Goal: Task Accomplishment & Management: Use online tool/utility

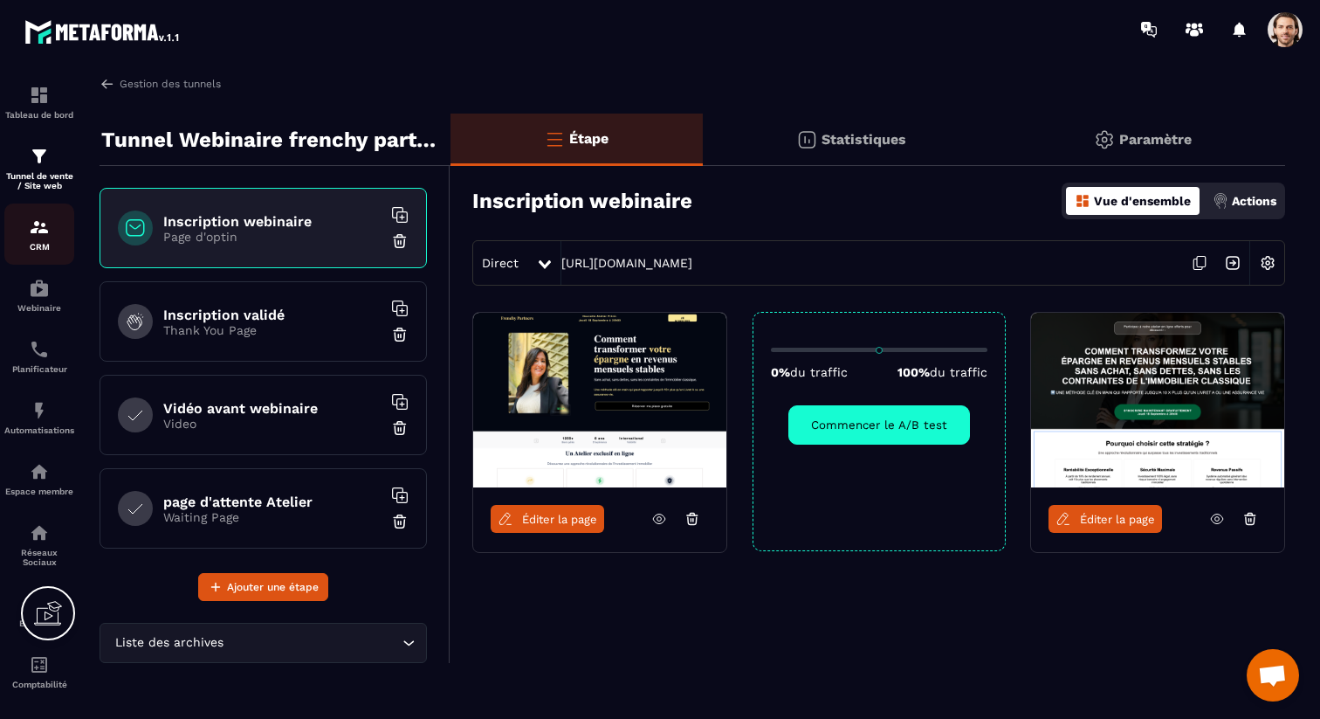
click at [40, 250] on p "CRM" at bounding box center [39, 247] width 70 height 10
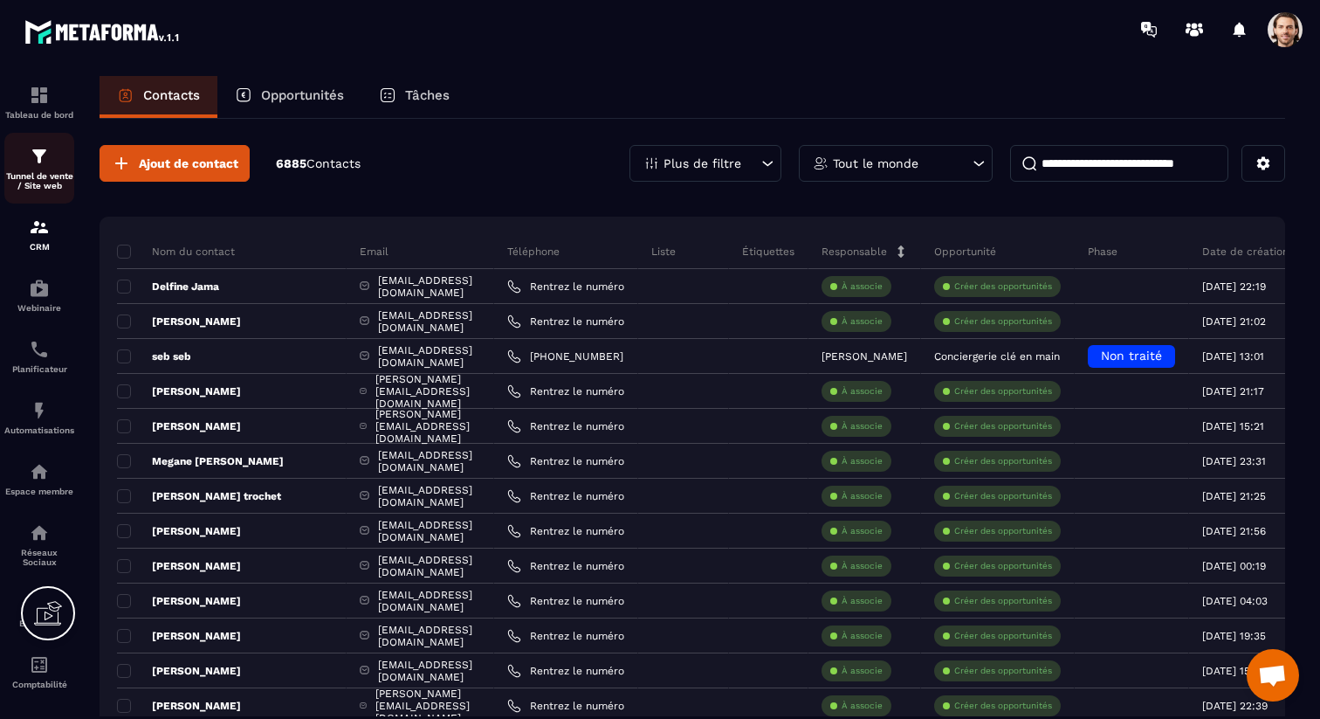
click at [53, 162] on div "Tunnel de vente / Site web" at bounding box center [39, 168] width 70 height 45
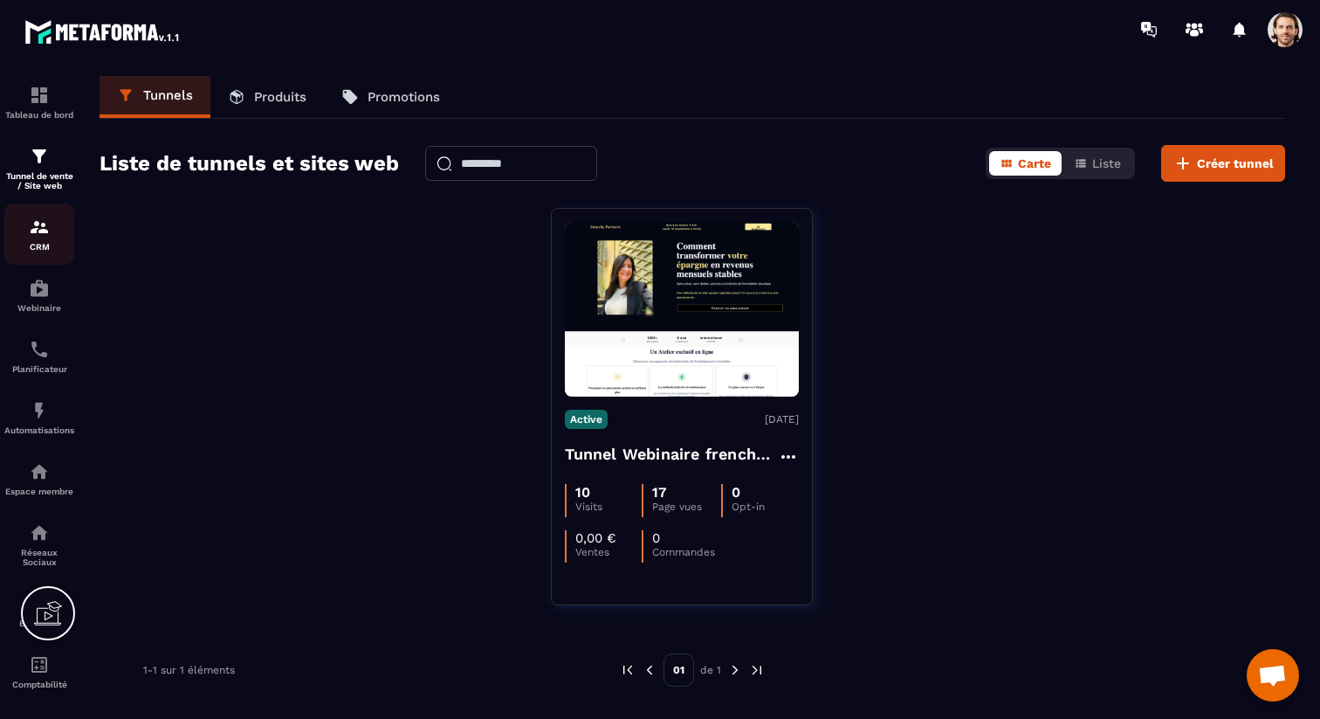
click at [50, 234] on div "CRM" at bounding box center [39, 234] width 70 height 35
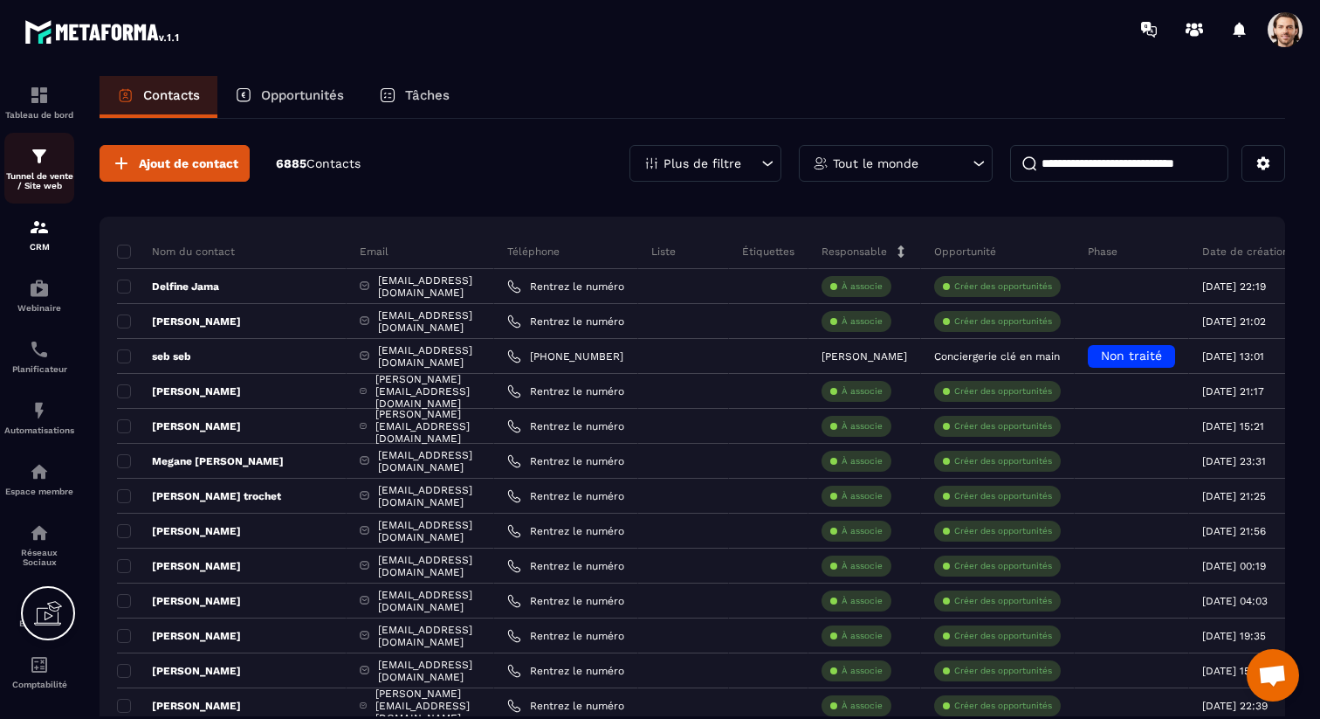
click at [62, 178] on p "Tunnel de vente / Site web" at bounding box center [39, 180] width 70 height 19
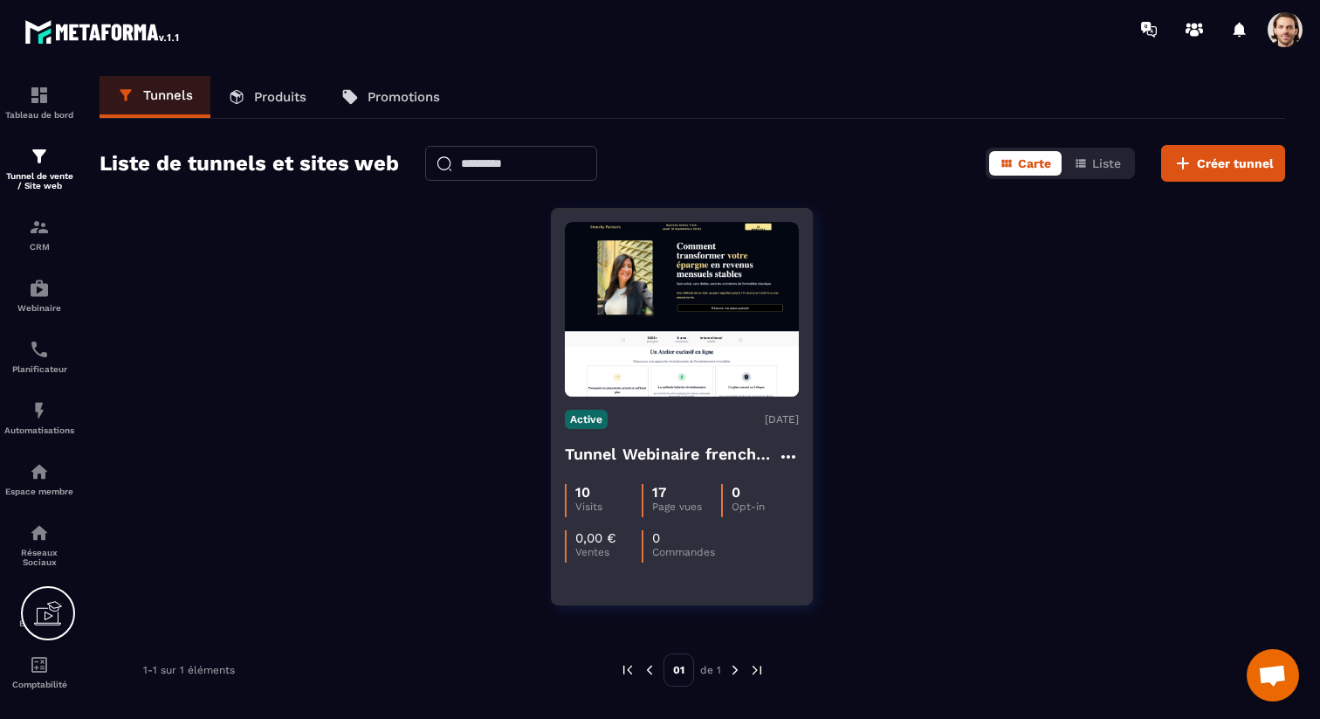
click at [663, 457] on h4 "Tunnel Webinaire frenchy partners" at bounding box center [671, 454] width 213 height 24
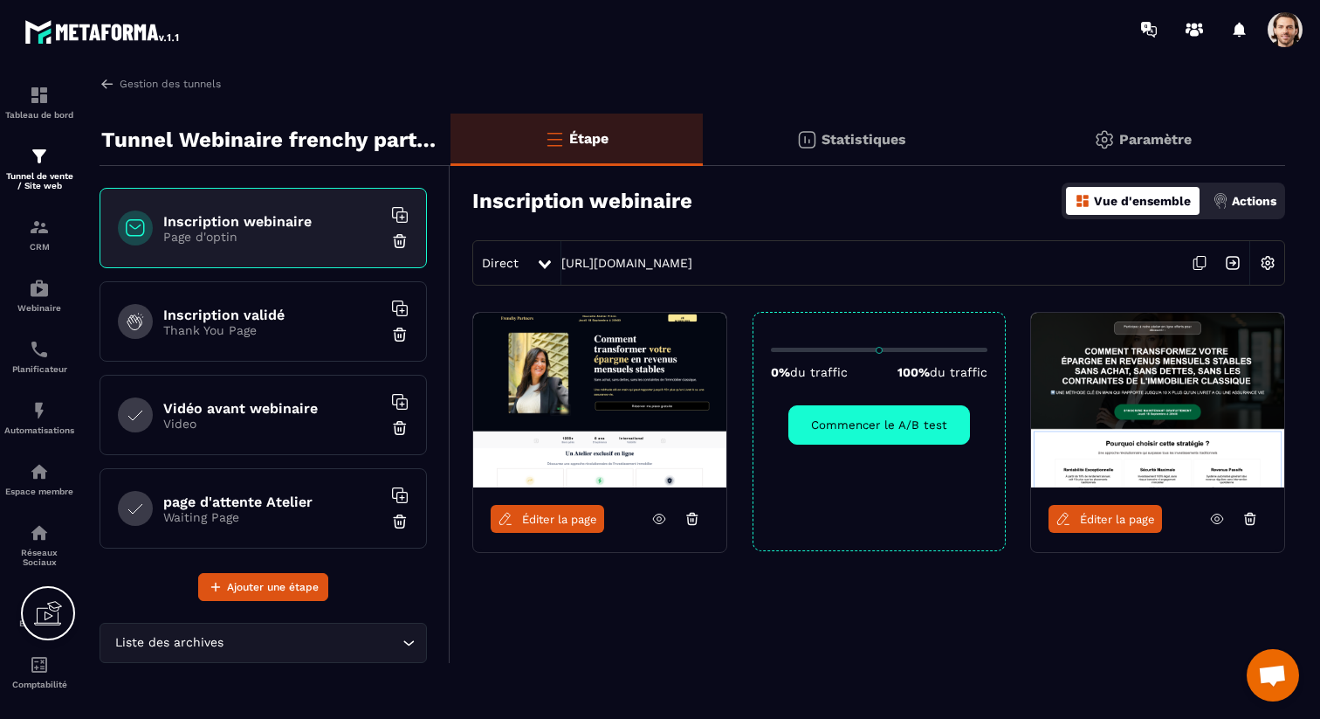
click at [1275, 270] on img at bounding box center [1267, 262] width 33 height 33
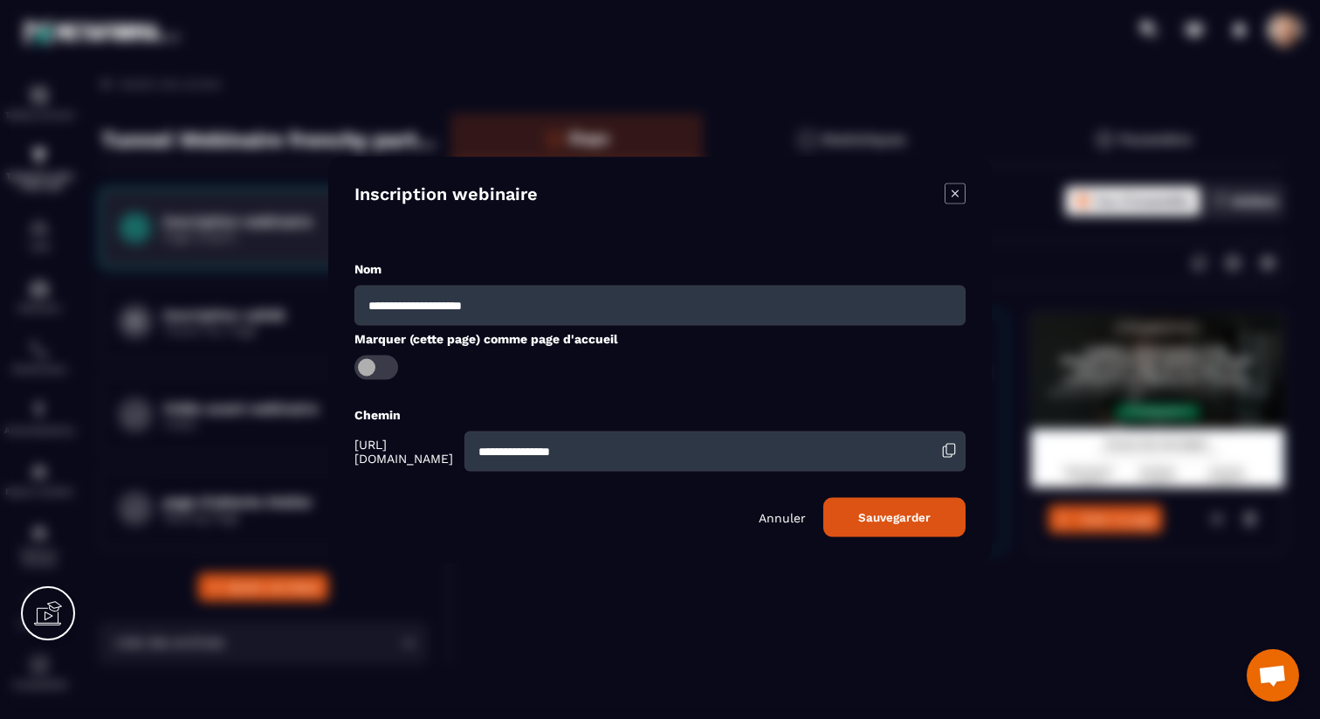
click at [631, 443] on input "**********" at bounding box center [714, 450] width 501 height 40
type input "**********"
click at [895, 517] on button "Sauvegarder" at bounding box center [894, 516] width 142 height 39
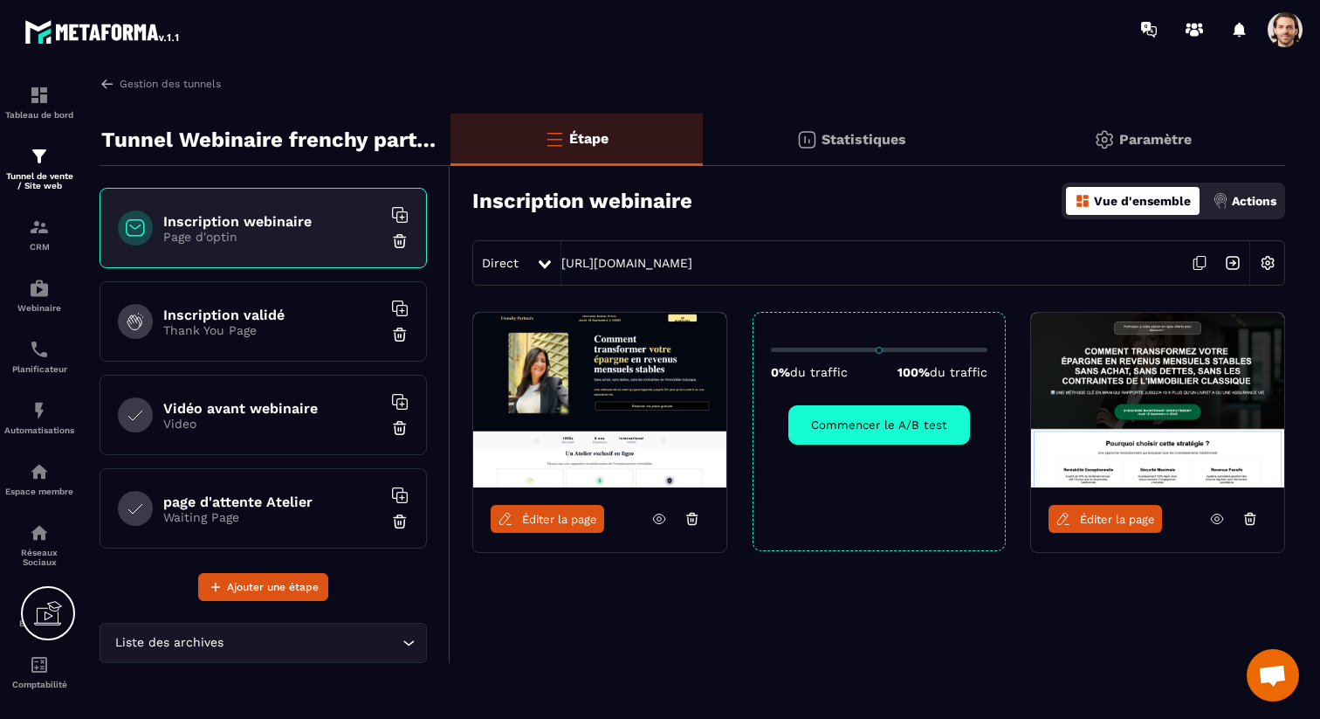
click at [1287, 19] on span at bounding box center [1285, 29] width 35 height 35
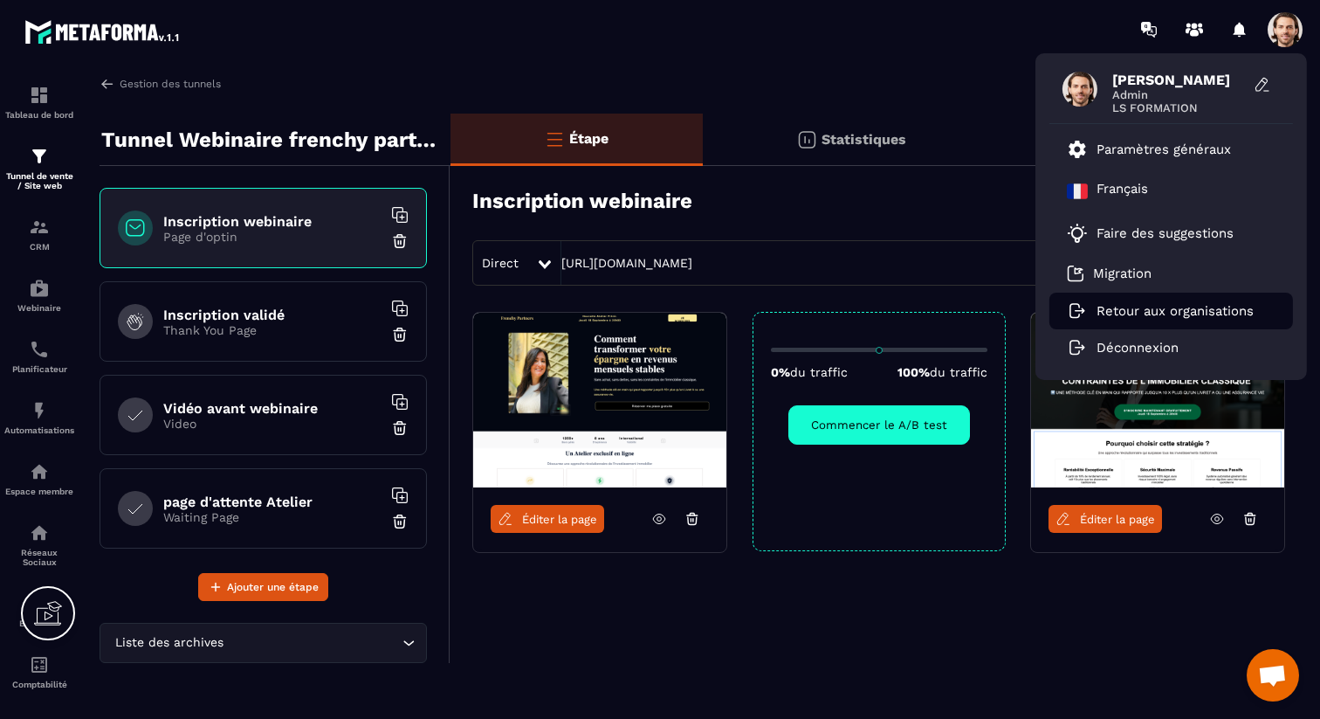
click at [1158, 301] on li "Retour aux organisations" at bounding box center [1171, 310] width 244 height 37
click at [1158, 310] on p "Retour aux organisations" at bounding box center [1175, 311] width 157 height 16
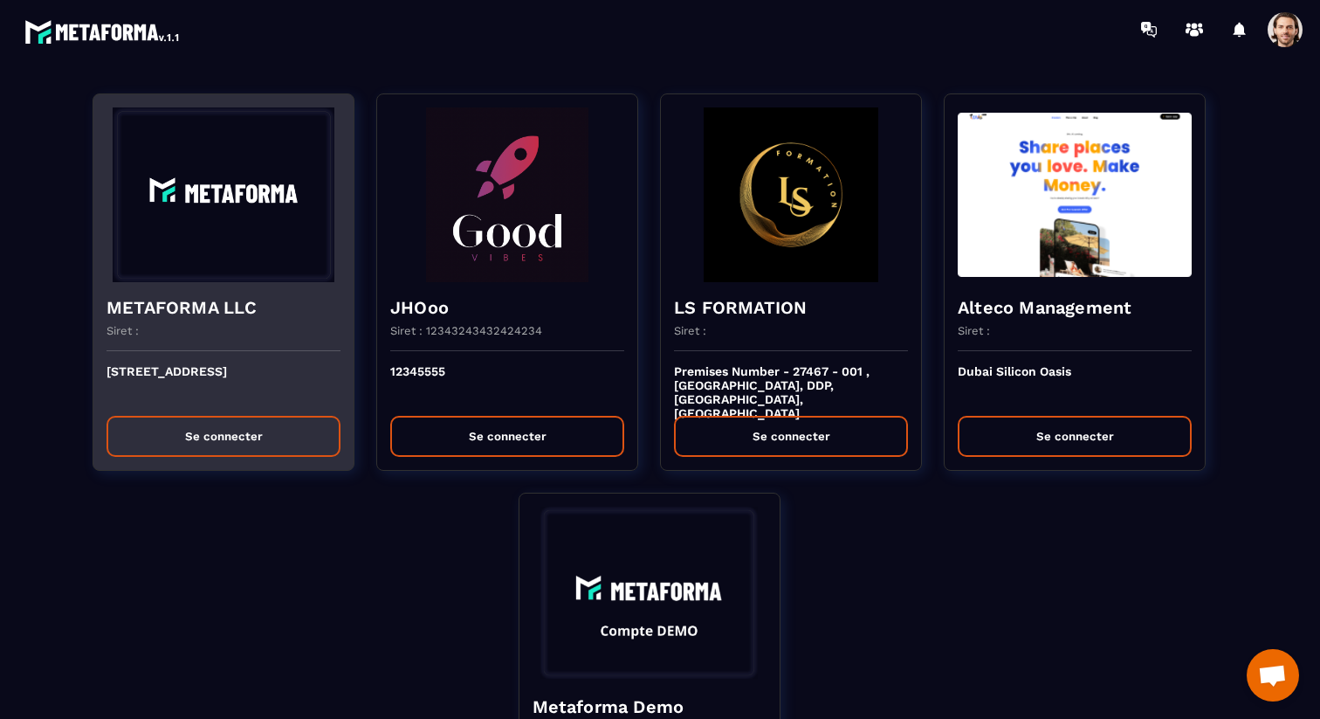
click at [257, 224] on img at bounding box center [224, 194] width 234 height 175
